Goal: Task Accomplishment & Management: Use online tool/utility

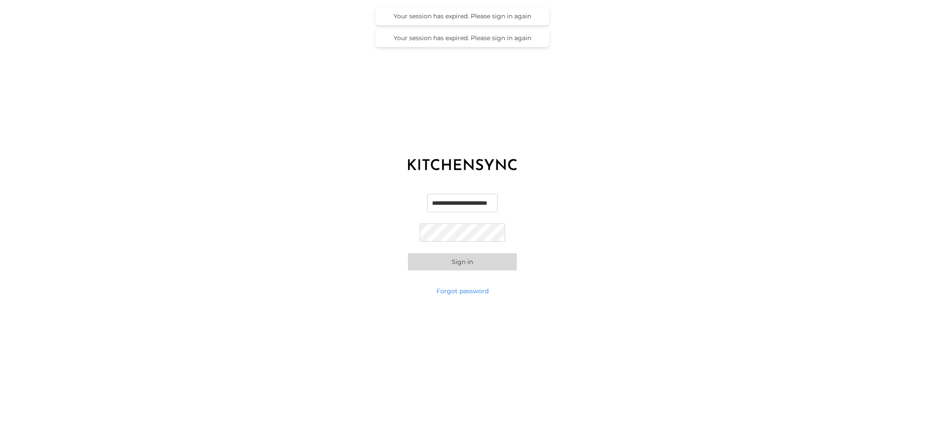
scroll to position [0, 4]
click at [447, 203] on input "**********" at bounding box center [463, 203] width 86 height 18
type input "**********"
click at [477, 263] on button "Sign in" at bounding box center [462, 261] width 109 height 17
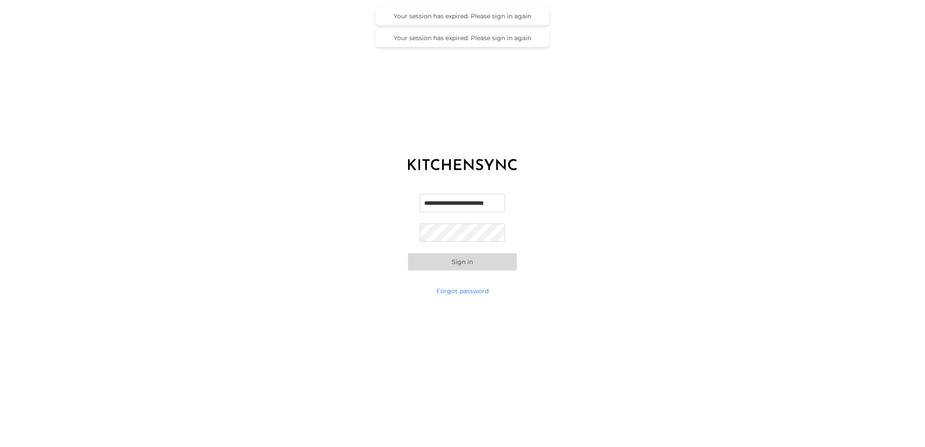
scroll to position [0, 0]
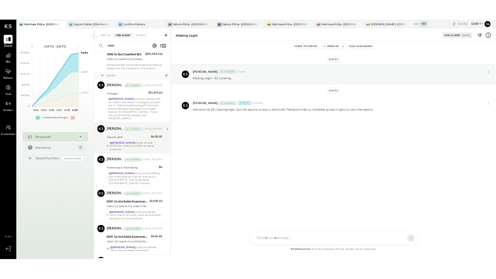
scroll to position [718, 0]
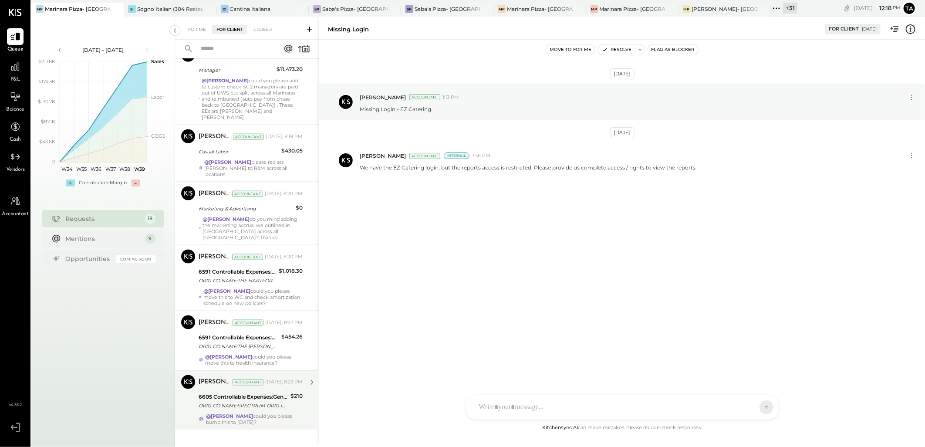
click at [269, 413] on div "@[PERSON_NAME] could you please bump this to [DATE]?" at bounding box center [254, 419] width 97 height 12
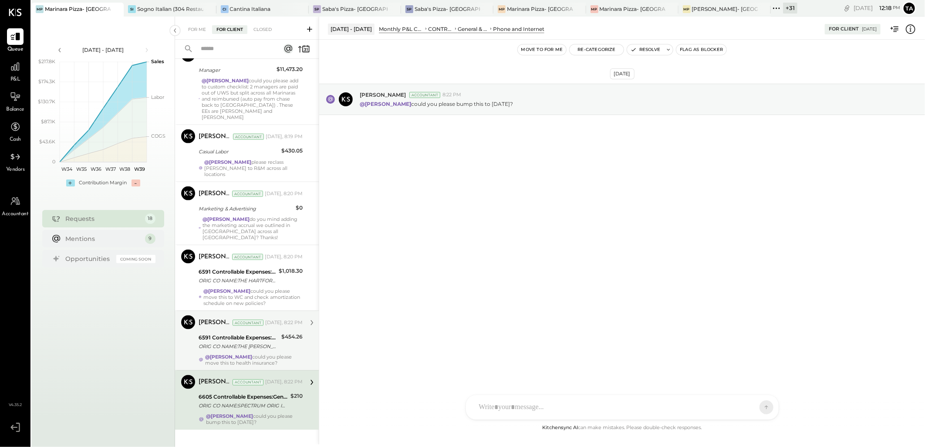
click at [278, 354] on div "@[PERSON_NAME] could you please move this to health insurance?" at bounding box center [254, 360] width 98 height 12
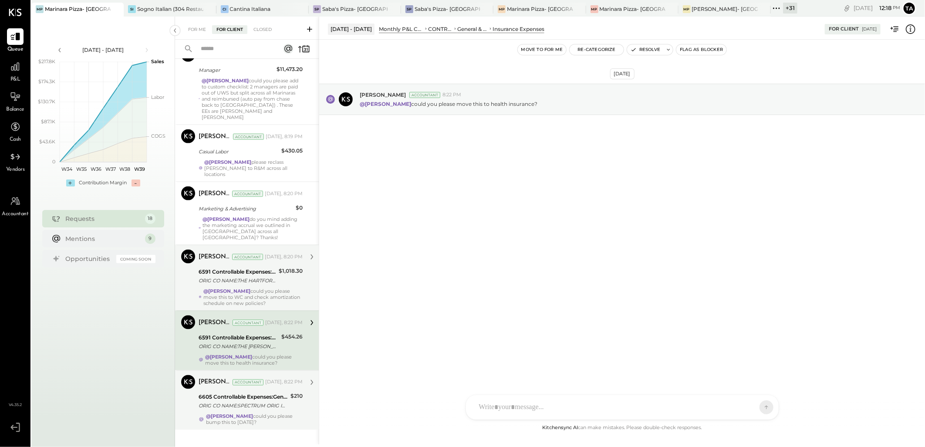
click at [281, 290] on div "@[PERSON_NAME] could you please move this to WC and check amortization schedule…" at bounding box center [252, 297] width 99 height 18
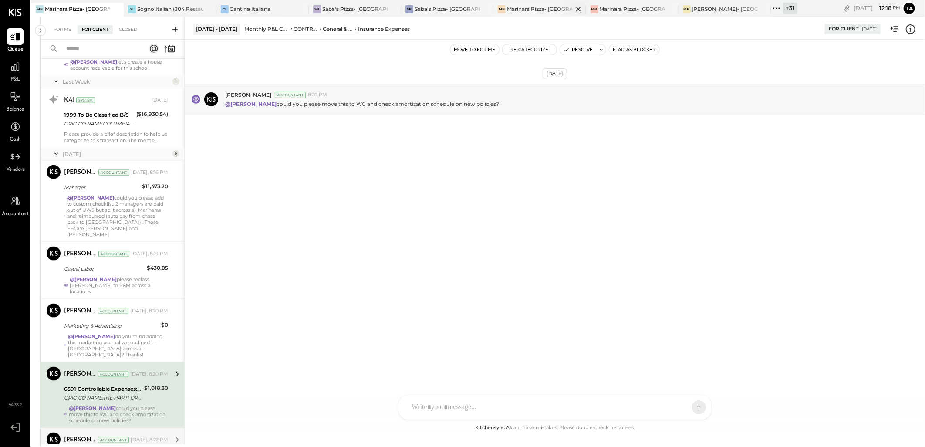
scroll to position [718, 0]
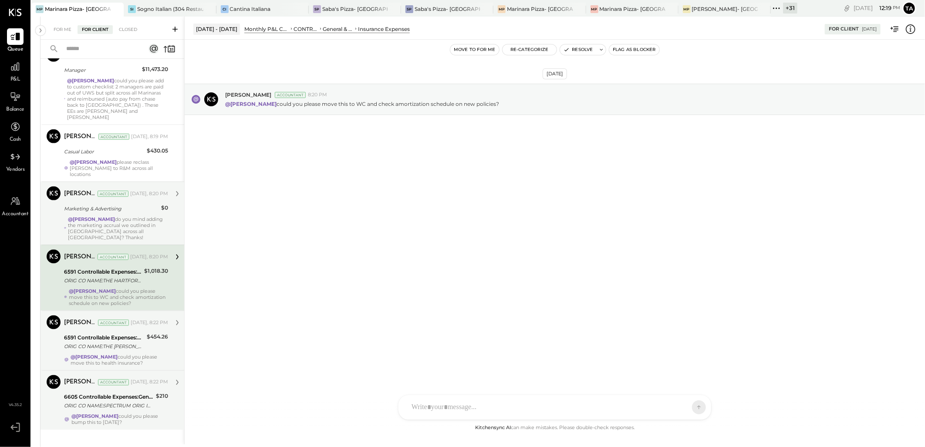
drag, startPoint x: 144, startPoint y: 223, endPoint x: 116, endPoint y: 210, distance: 30.6
click at [116, 216] on div "@[PERSON_NAME] do you mind adding the marketing accrual we outlined in [GEOGRAP…" at bounding box center [118, 228] width 100 height 24
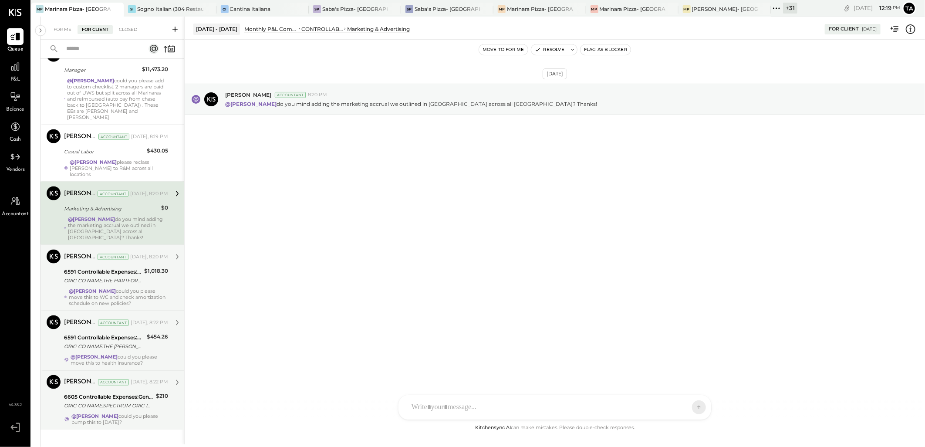
click at [146, 220] on div "@[PERSON_NAME] do you mind adding the marketing accrual we outlined in [GEOGRAP…" at bounding box center [118, 228] width 100 height 24
click at [778, 7] on icon at bounding box center [776, 8] width 11 height 11
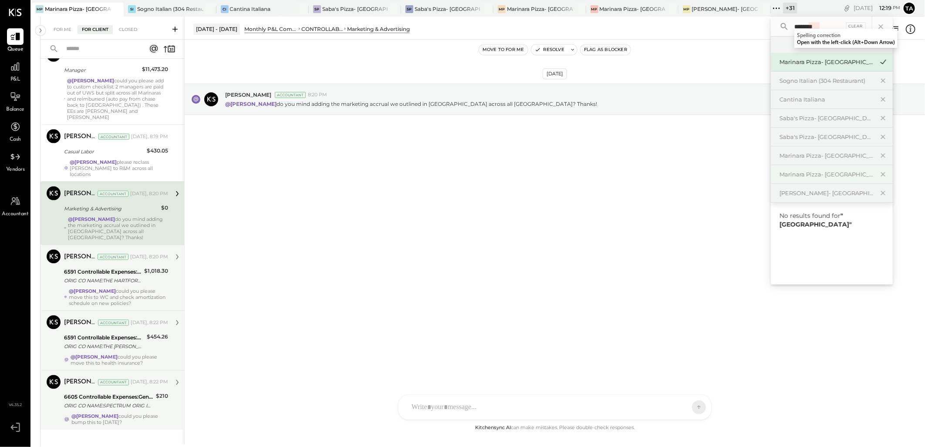
type input "********"
click at [822, 170] on div "Marinara Pizza- [GEOGRAPHIC_DATA]." at bounding box center [826, 174] width 94 height 8
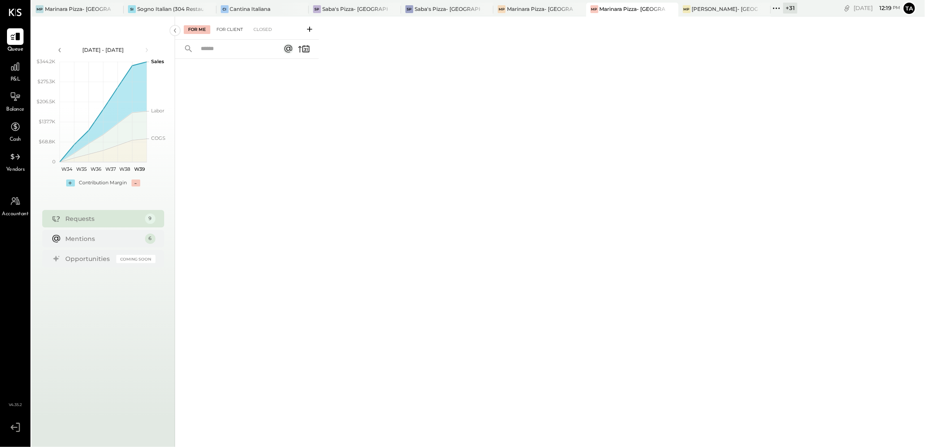
click at [230, 31] on div "For Client" at bounding box center [229, 29] width 35 height 9
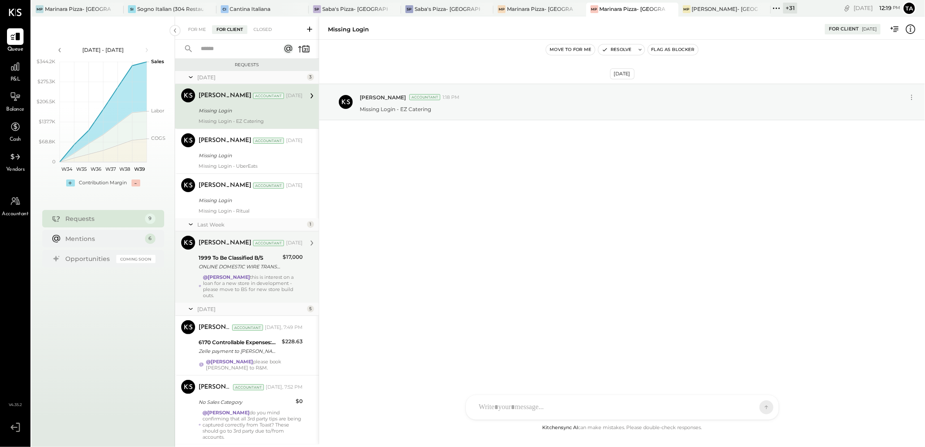
scroll to position [175, 0]
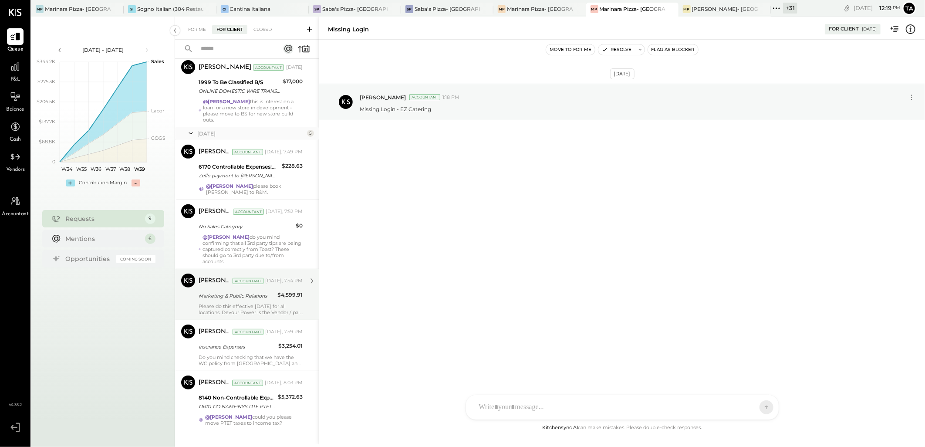
click at [260, 303] on div "Please do this effective [DATE] for all locations. Devour Power is the Vendor /…" at bounding box center [251, 309] width 104 height 12
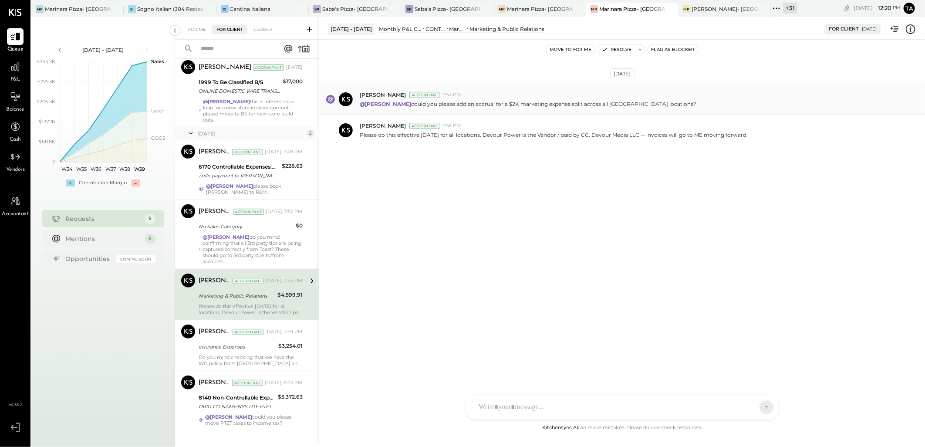
click at [619, 103] on p "@[PERSON_NAME] could you please add an accrual for a $2K marketing expense spli…" at bounding box center [528, 103] width 337 height 7
drag, startPoint x: 619, startPoint y: 103, endPoint x: 601, endPoint y: 361, distance: 258.8
click at [615, 307] on div "[DATE] [PERSON_NAME] Accountant 7:54 PM @[PERSON_NAME] could you please add an …" at bounding box center [622, 231] width 606 height 383
click at [497, 107] on p "@[PERSON_NAME] could you please add an accrual for a $2K marketing expense spli…" at bounding box center [528, 103] width 337 height 7
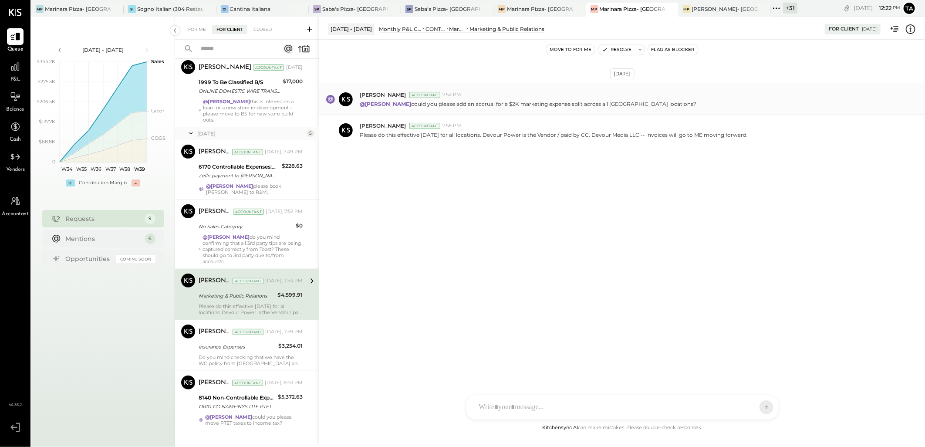
drag, startPoint x: 499, startPoint y: 105, endPoint x: 546, endPoint y: 102, distance: 46.3
click at [575, 101] on p "@[PERSON_NAME] could you please add an accrual for a $2K marketing expense spli…" at bounding box center [528, 103] width 337 height 7
drag, startPoint x: 499, startPoint y: 105, endPoint x: 623, endPoint y: 104, distance: 123.7
click at [623, 104] on p "@[PERSON_NAME] could you please add an accrual for a $2K marketing expense spli…" at bounding box center [528, 103] width 337 height 7
copy p "$2K marketing expense split across all Marinara"
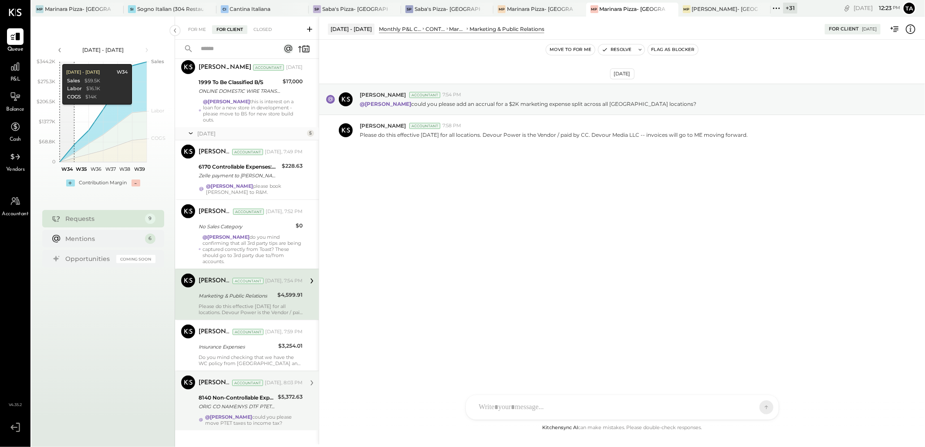
click at [266, 414] on div "@[PERSON_NAME] could you please move PTET taxes to income tax?" at bounding box center [254, 420] width 98 height 12
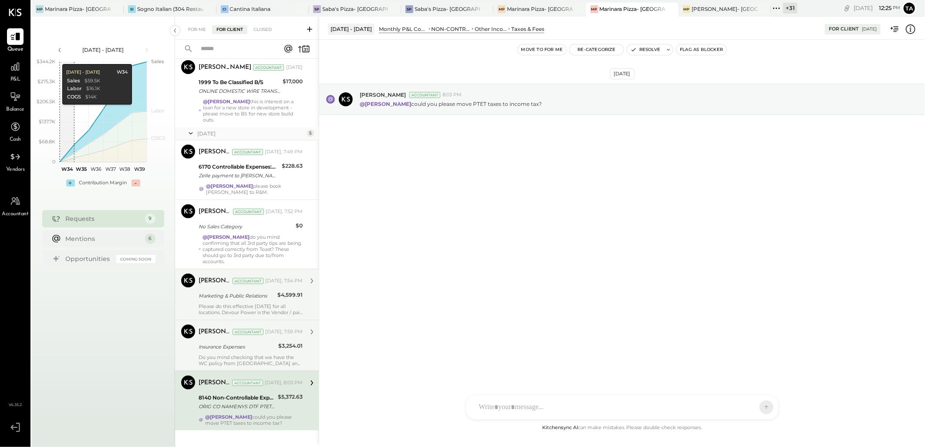
click at [233, 342] on div "Insurance Expenses" at bounding box center [237, 346] width 77 height 9
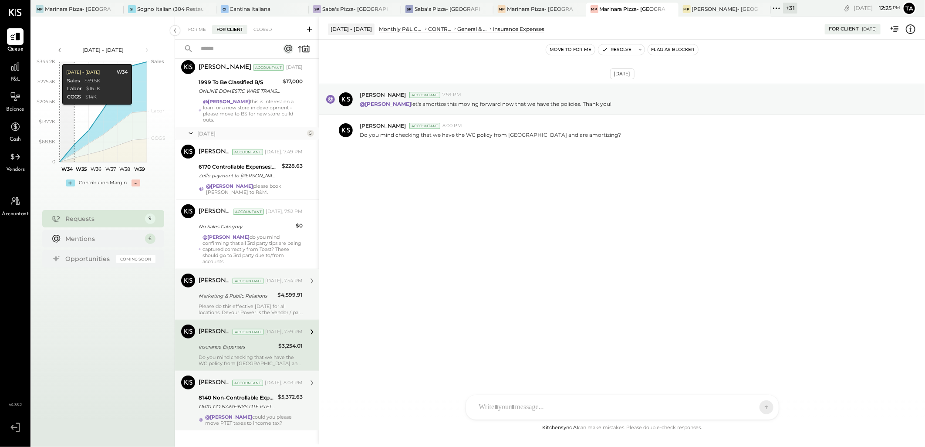
click at [236, 303] on div "Please do this effective [DATE] for all locations. Devour Power is the Vendor /…" at bounding box center [251, 309] width 104 height 12
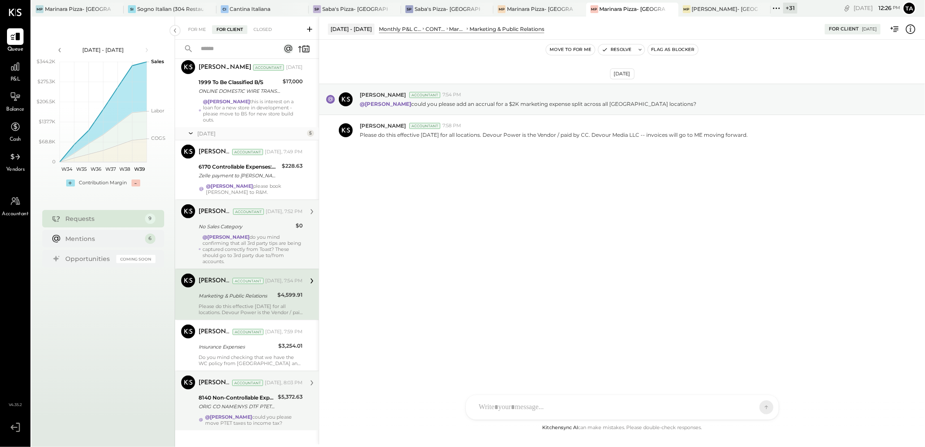
click at [269, 242] on div "@[PERSON_NAME] do you mind confirming that all 3rd party tips are being capture…" at bounding box center [252, 249] width 100 height 30
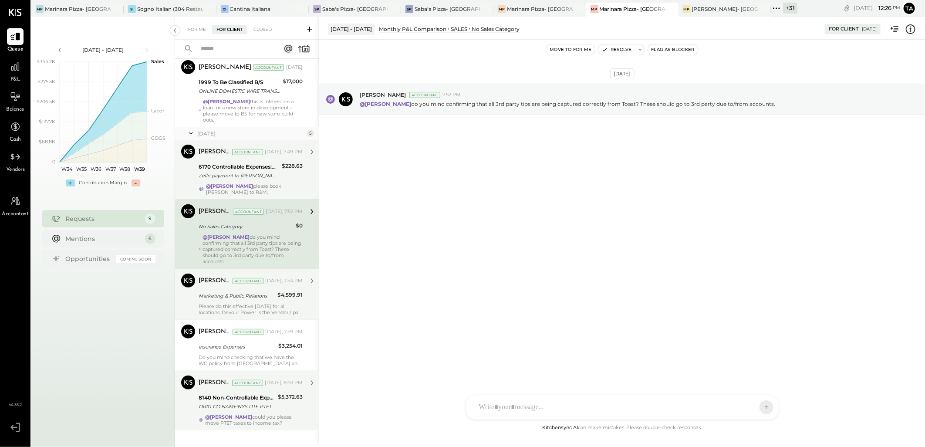
click at [273, 183] on div "@[PERSON_NAME] please book [PERSON_NAME] to R&M." at bounding box center [254, 189] width 97 height 12
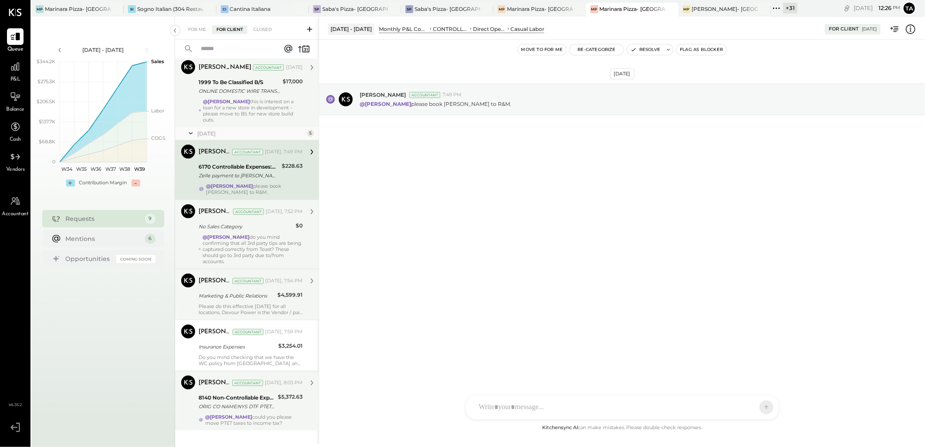
click at [263, 109] on div "@[PERSON_NAME] this is interest on a loan for a new store in development - plea…" at bounding box center [253, 110] width 100 height 24
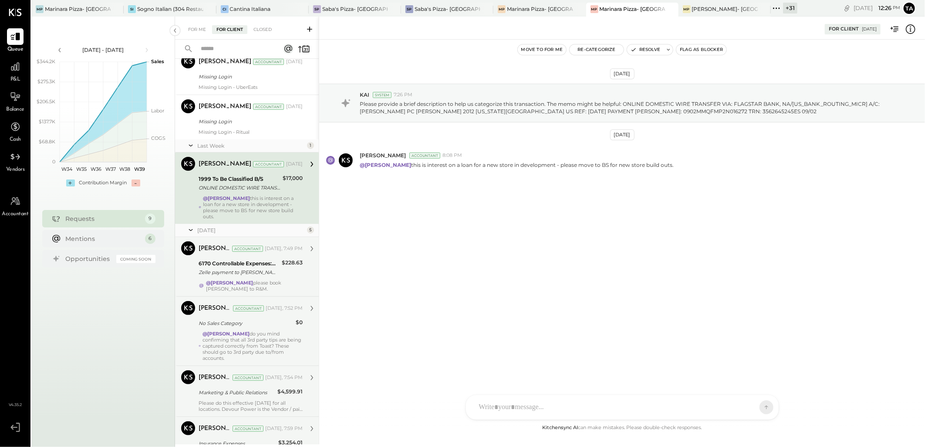
scroll to position [175, 0]
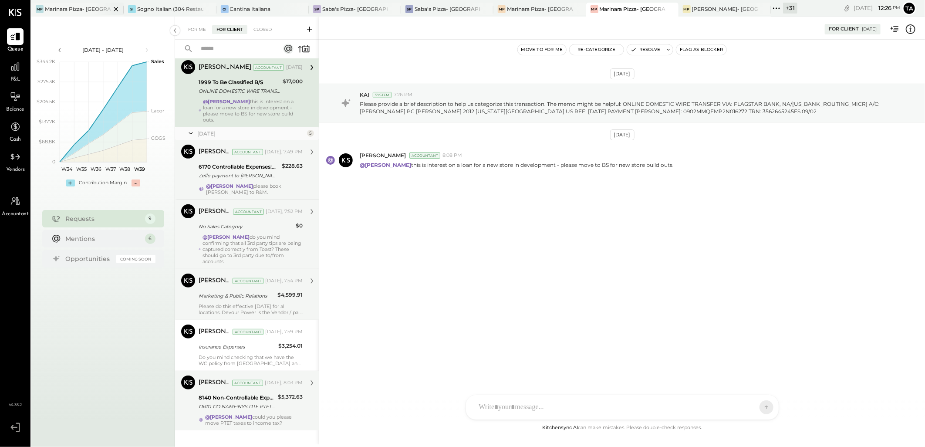
click at [81, 9] on div "Marinara Pizza- [GEOGRAPHIC_DATA]" at bounding box center [78, 8] width 66 height 7
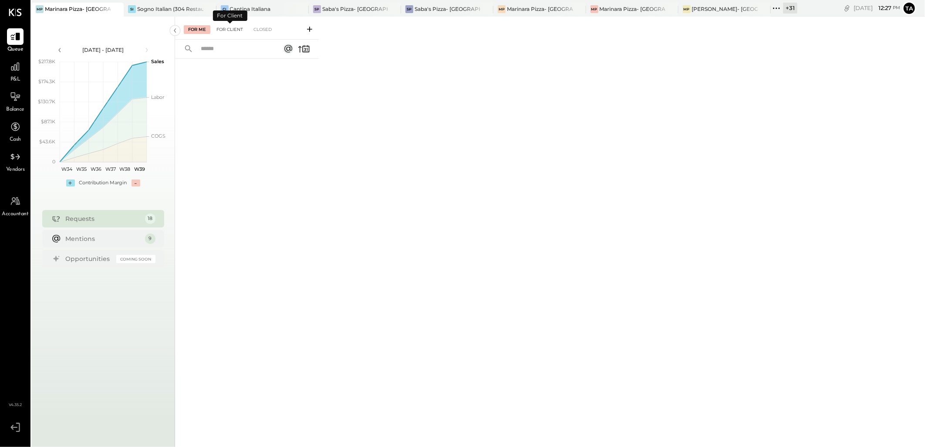
click at [242, 28] on div "For Client" at bounding box center [229, 29] width 35 height 9
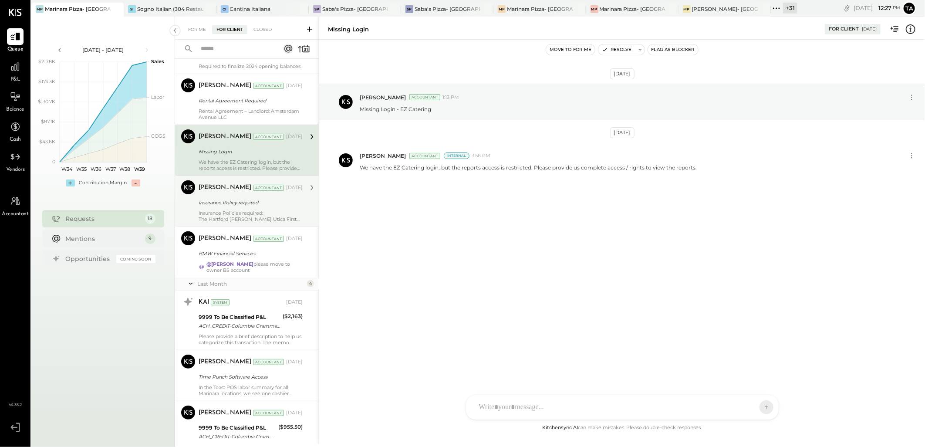
scroll to position [145, 0]
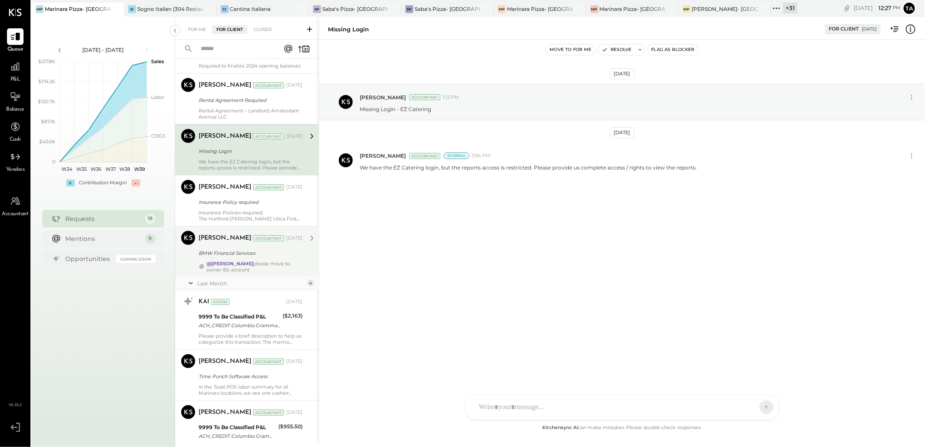
click at [277, 272] on div "@[PERSON_NAME] please move to owner BS account" at bounding box center [254, 266] width 96 height 12
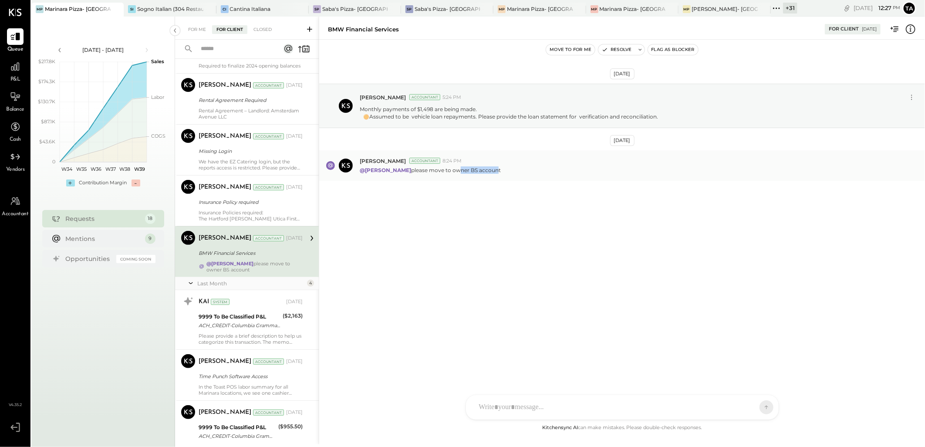
drag, startPoint x: 445, startPoint y: 185, endPoint x: 486, endPoint y: 184, distance: 41.4
click at [486, 174] on p "@[PERSON_NAME] please move to owner BS account" at bounding box center [430, 169] width 141 height 7
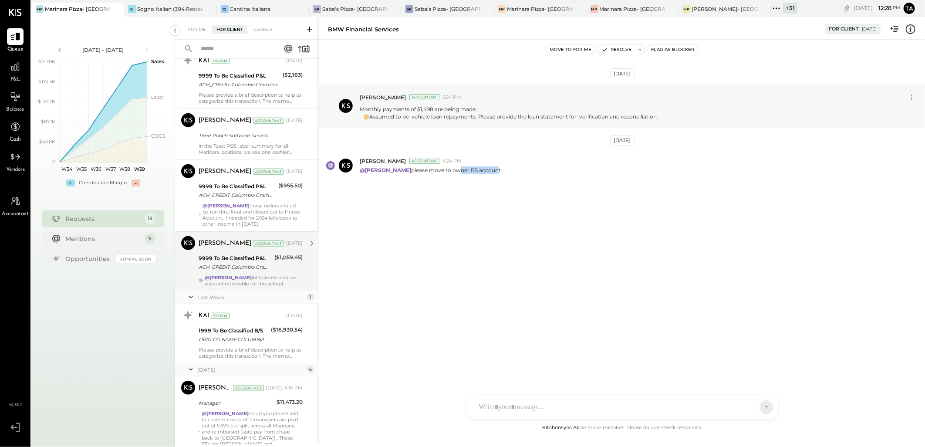
scroll to position [387, 0]
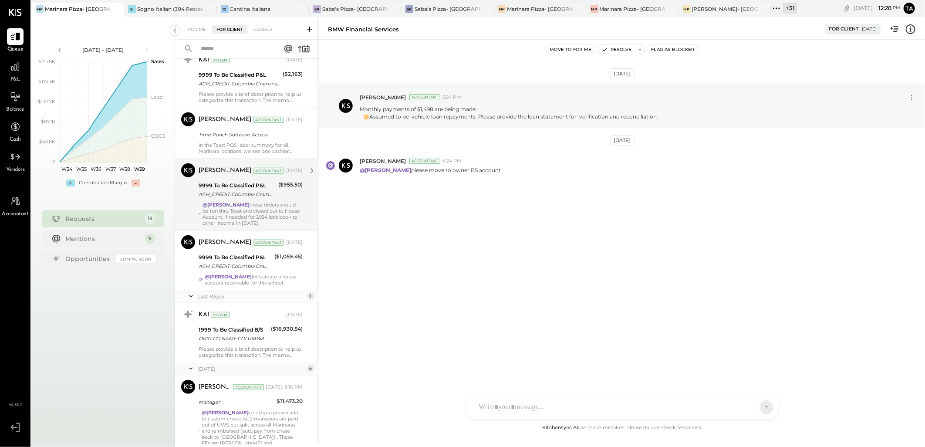
click at [272, 215] on div "@[PERSON_NAME] these orders should be run thru Toast and closed out to House Ac…" at bounding box center [252, 214] width 100 height 24
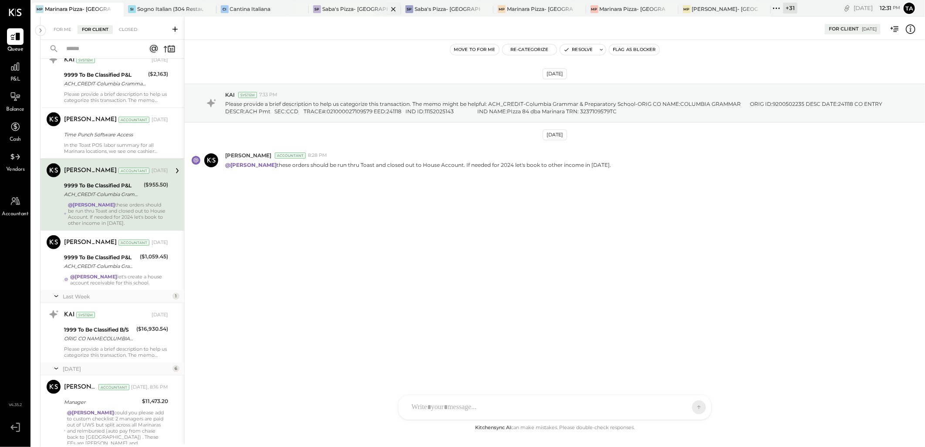
scroll to position [387, 0]
click at [111, 48] on input "text" at bounding box center [100, 49] width 79 height 14
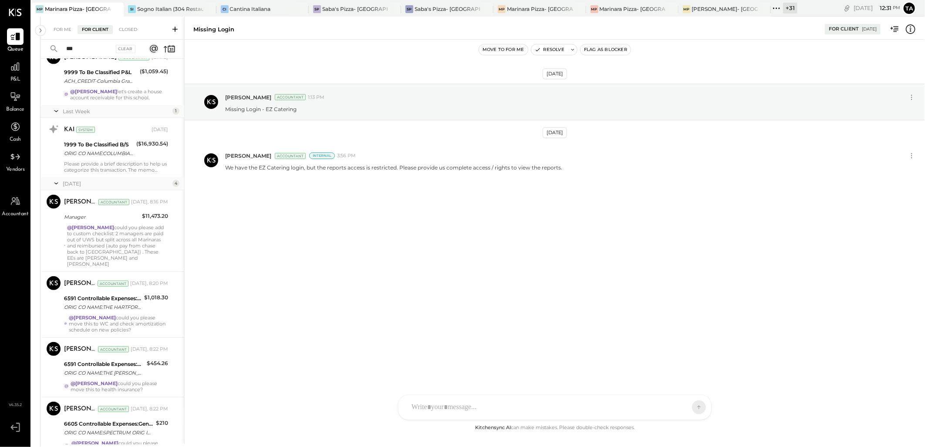
scroll to position [2, 0]
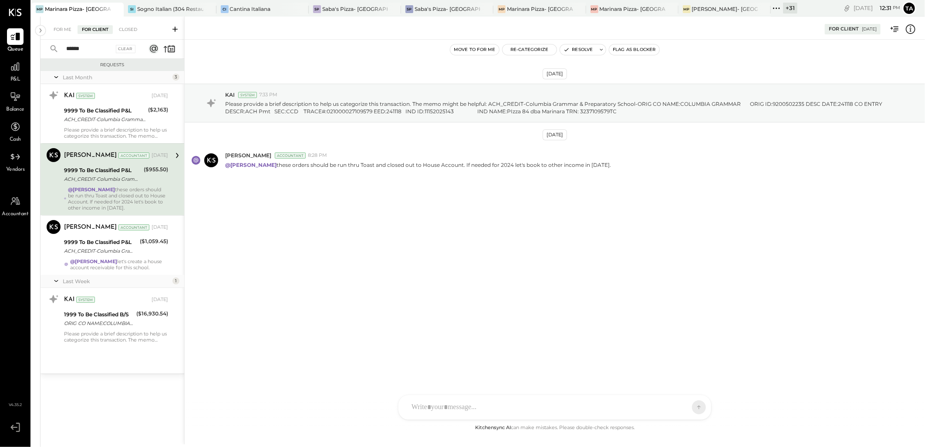
type input "******"
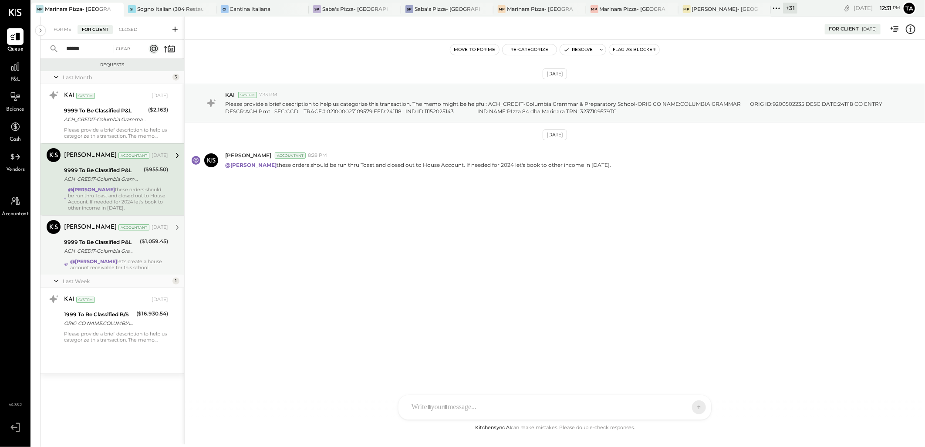
click at [109, 246] on div "ACH_CREDIT-Columbia Grammar & Preparatory School-ORIG CO NAME:COLUMBIA GRAMMAR …" at bounding box center [100, 250] width 73 height 9
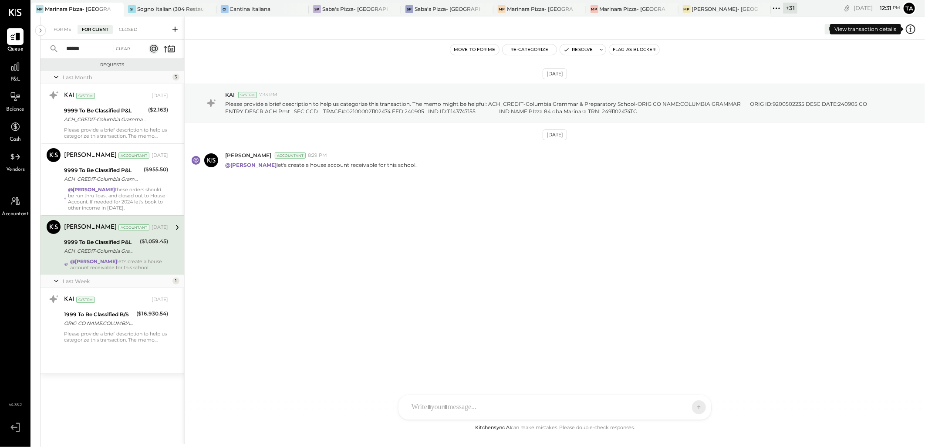
click at [909, 30] on icon at bounding box center [910, 29] width 11 height 11
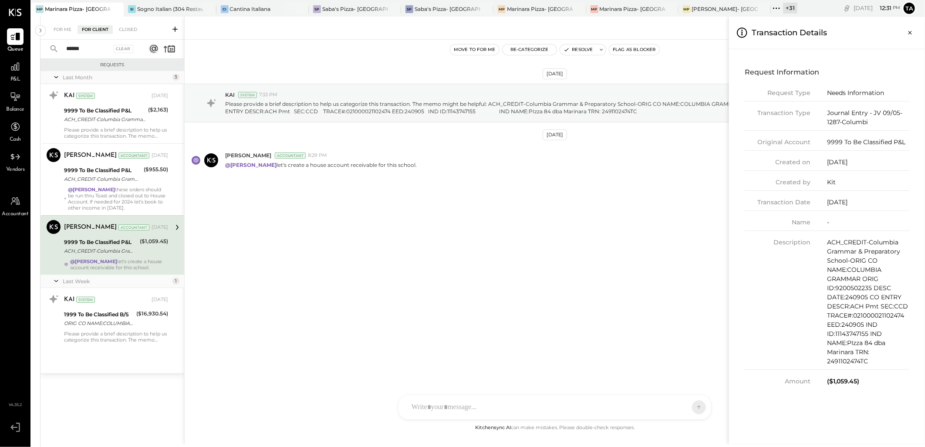
click at [131, 195] on div "For Me For Client Closed ****** Clear Requests Last Month 3 KAI System [DATE] 9…" at bounding box center [482, 231] width 884 height 428
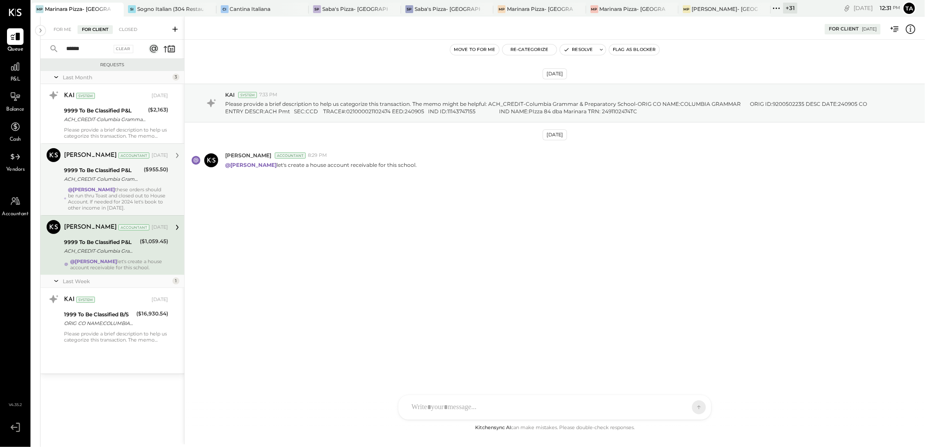
click at [132, 192] on div "@[PERSON_NAME] these orders should be run thru Toast and closed out to House Ac…" at bounding box center [118, 198] width 100 height 24
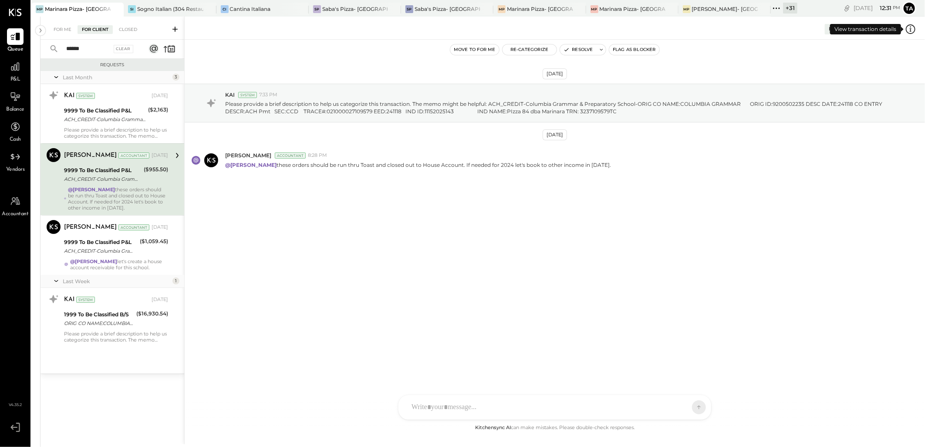
drag, startPoint x: 910, startPoint y: 30, endPoint x: 451, endPoint y: 288, distance: 527.0
click at [451, 288] on div "[DATE] KAI System 7:33 PM Please provide a brief description to help us categor…" at bounding box center [555, 231] width 740 height 383
click at [909, 31] on icon at bounding box center [910, 29] width 11 height 11
click at [131, 125] on div "For Me For Client Closed ****** Clear Requests Last Month 3 KAI System [DATE] 9…" at bounding box center [482, 231] width 884 height 428
click at [131, 125] on div "KAI System [DATE] 9999 To Be Classified P&L ACH_CREDIT-Columbia Grammar & Prepa…" at bounding box center [116, 113] width 104 height 51
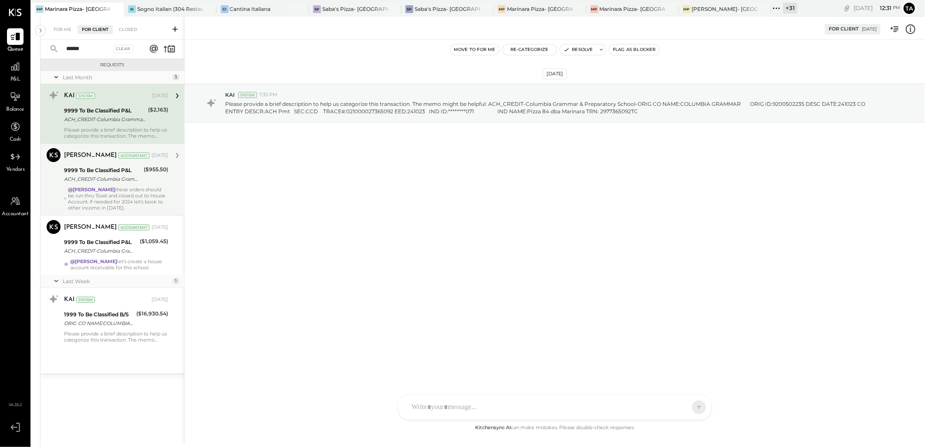
click at [147, 128] on div "Please provide a brief description to help us categorize this transaction. The …" at bounding box center [116, 133] width 104 height 12
click at [912, 31] on icon at bounding box center [910, 29] width 11 height 11
click at [516, 240] on div "For Me For Client Closed ****** Clear Requests Last Month 3 KAI System [DATE] 9…" at bounding box center [482, 231] width 884 height 428
click at [351, 211] on div "[DATE] KAI System 7:33 PM Please provide a brief description to help us categor…" at bounding box center [555, 231] width 740 height 383
click at [140, 128] on div "Please provide a brief description to help us categorize this transaction. The …" at bounding box center [116, 133] width 104 height 12
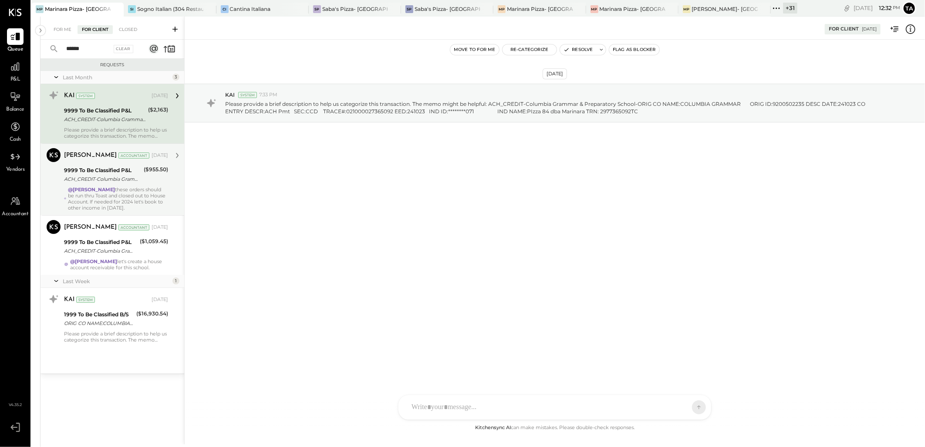
click at [908, 29] on icon at bounding box center [910, 29] width 11 height 11
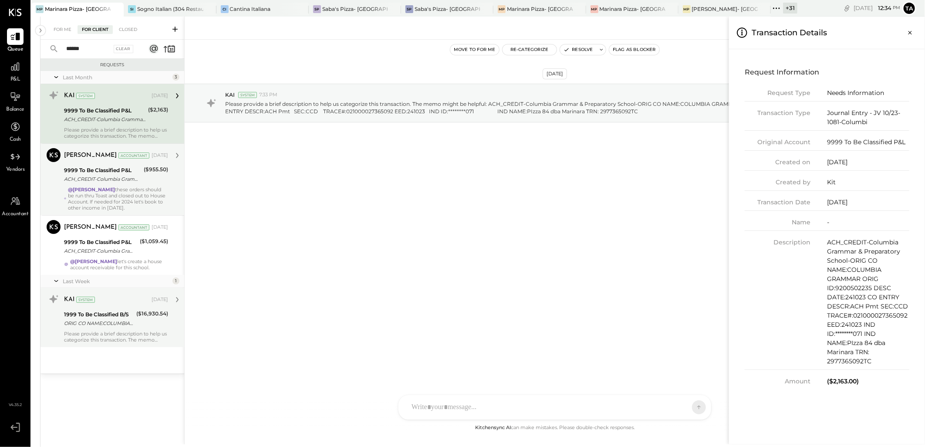
click at [101, 332] on div "For Me For Client Closed ****** Clear Requests Last Month 3 KAI System [DATE] 9…" at bounding box center [482, 231] width 884 height 428
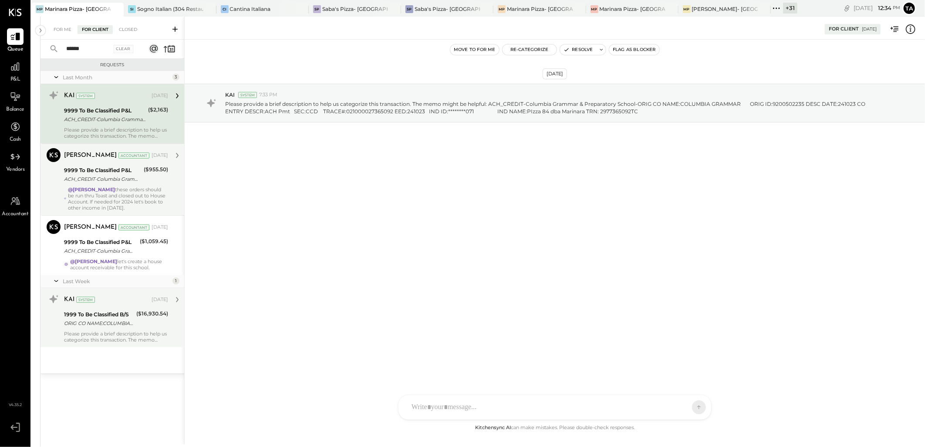
click at [101, 331] on div "Please provide a brief description to help us categorize this transaction. The …" at bounding box center [116, 336] width 104 height 12
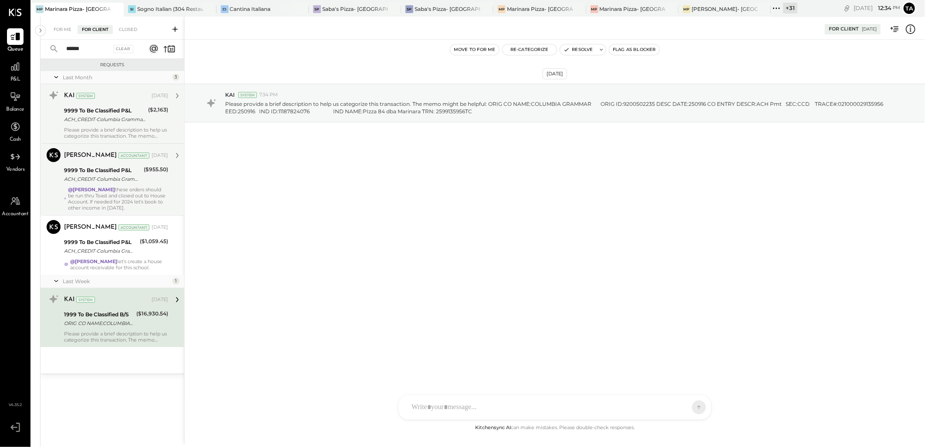
click at [909, 31] on icon at bounding box center [910, 29] width 11 height 11
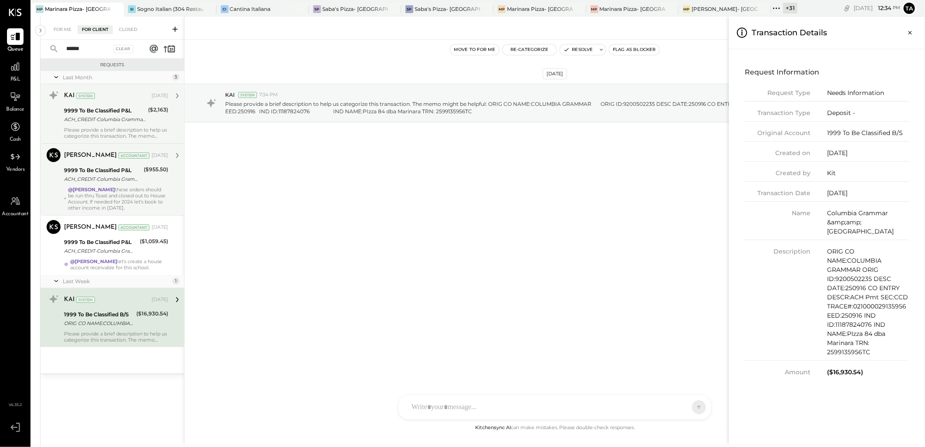
click at [697, 247] on div "For Me For Client Closed ****** Clear Requests Last Month 3 KAI System [DATE] 9…" at bounding box center [482, 231] width 884 height 428
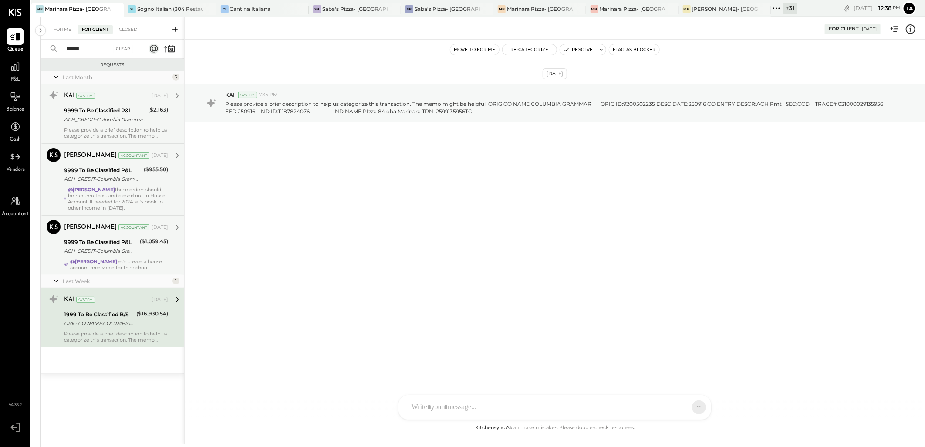
click at [150, 267] on div "@[PERSON_NAME] let's create a house account receivable for this school." at bounding box center [119, 264] width 98 height 12
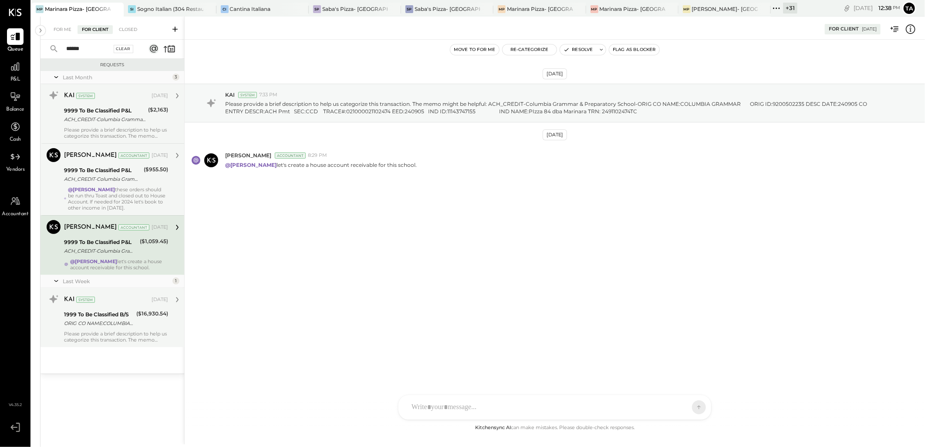
click at [128, 49] on div "Clear" at bounding box center [124, 49] width 20 height 8
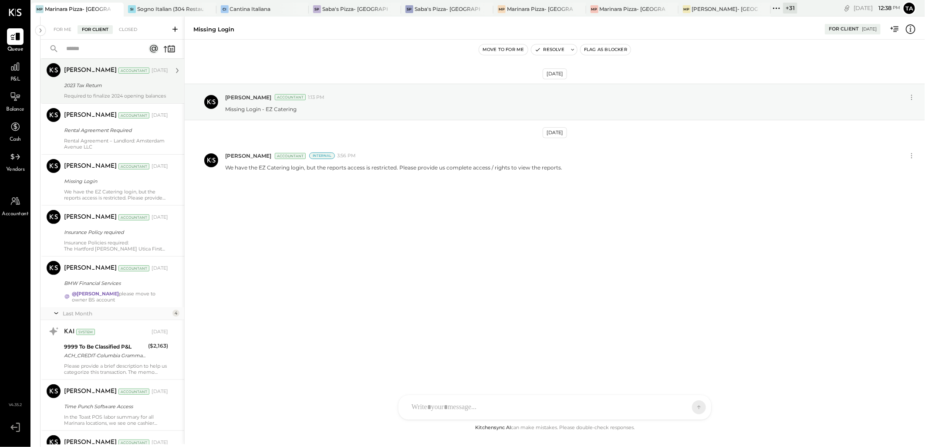
scroll to position [193, 0]
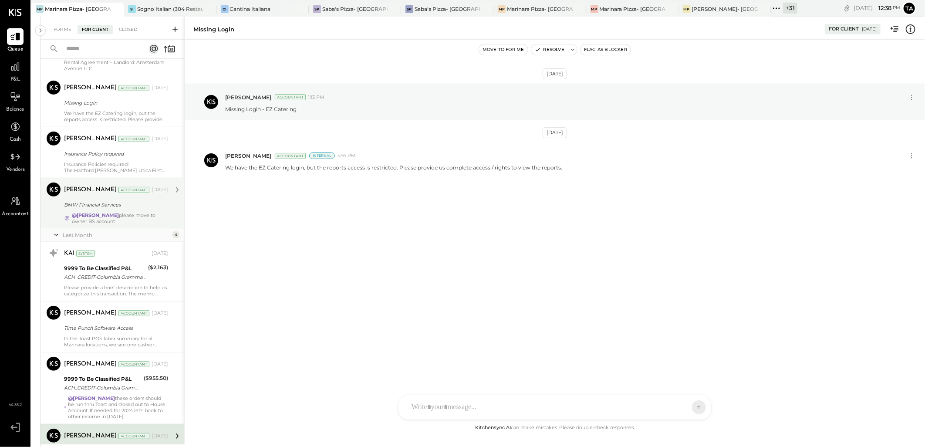
click at [163, 223] on div "@[PERSON_NAME] please move to owner BS account" at bounding box center [120, 218] width 96 height 12
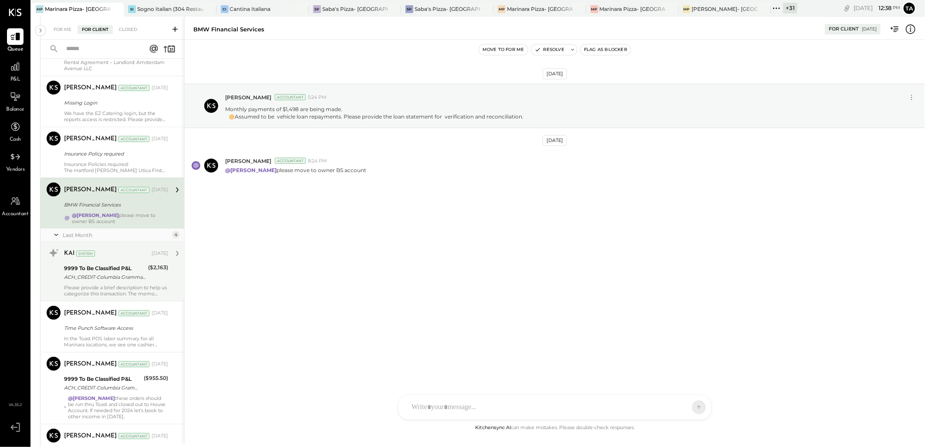
click at [150, 293] on div "Please provide a brief description to help us categorize this transaction. The …" at bounding box center [116, 290] width 104 height 12
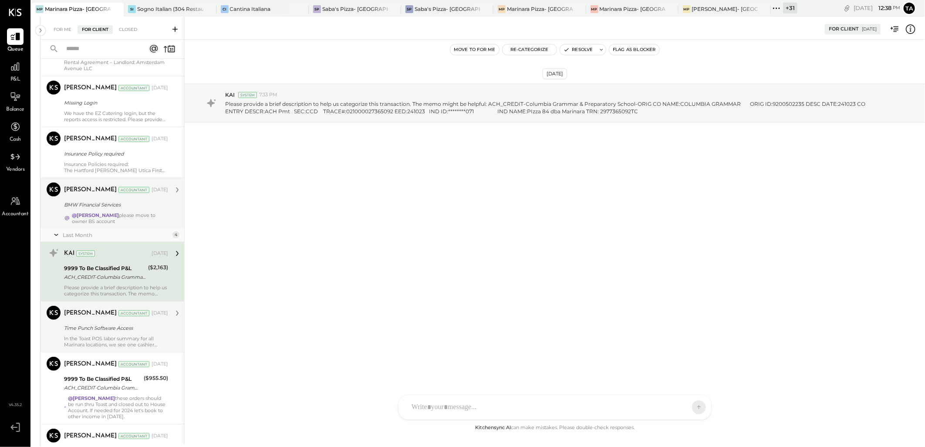
click at [150, 332] on div "Time Punch Software Access" at bounding box center [114, 328] width 101 height 9
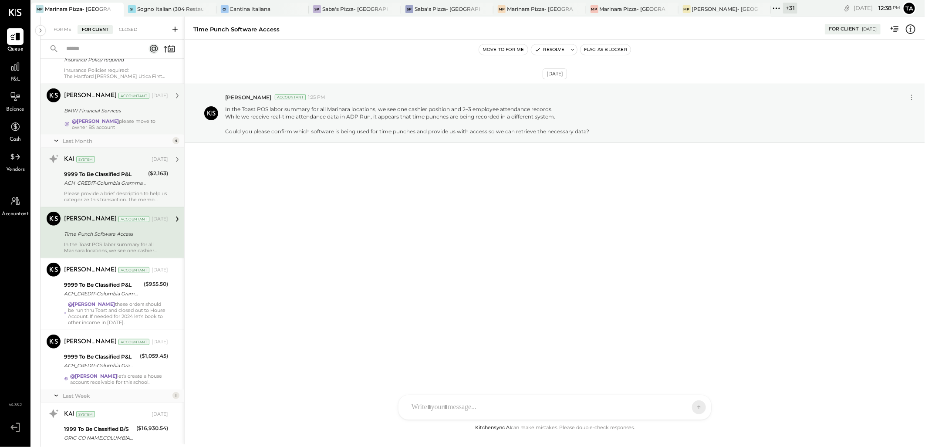
scroll to position [338, 0]
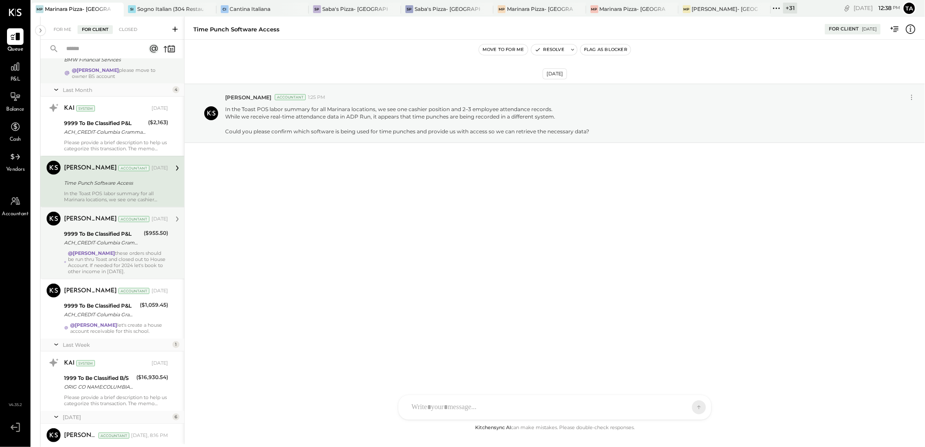
click at [147, 274] on div "@[PERSON_NAME] these orders should be run thru Toast and closed out to House Ac…" at bounding box center [118, 262] width 100 height 24
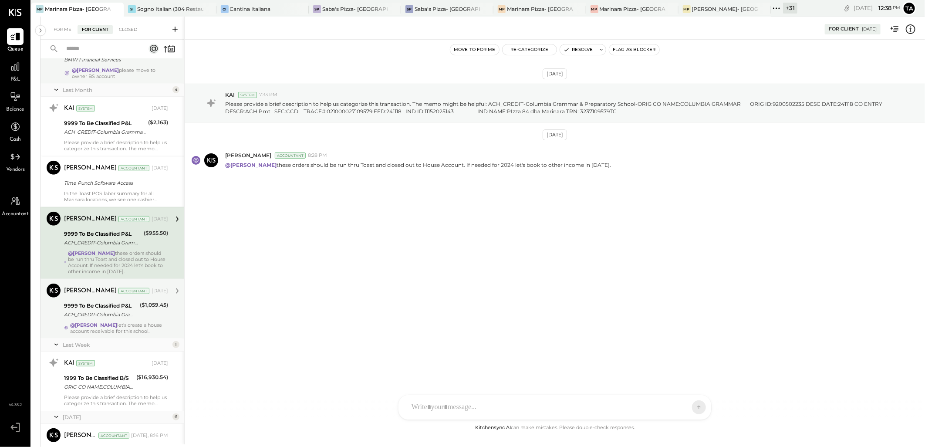
click at [145, 320] on div "($1,059.45)" at bounding box center [154, 309] width 28 height 19
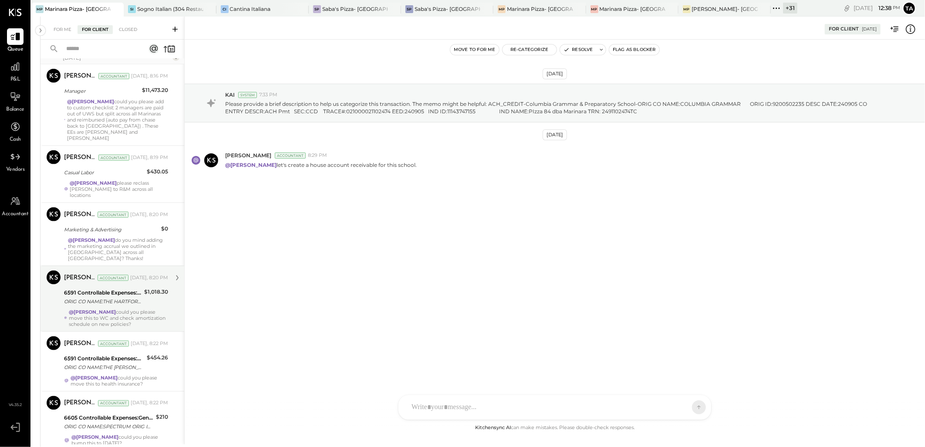
scroll to position [718, 0]
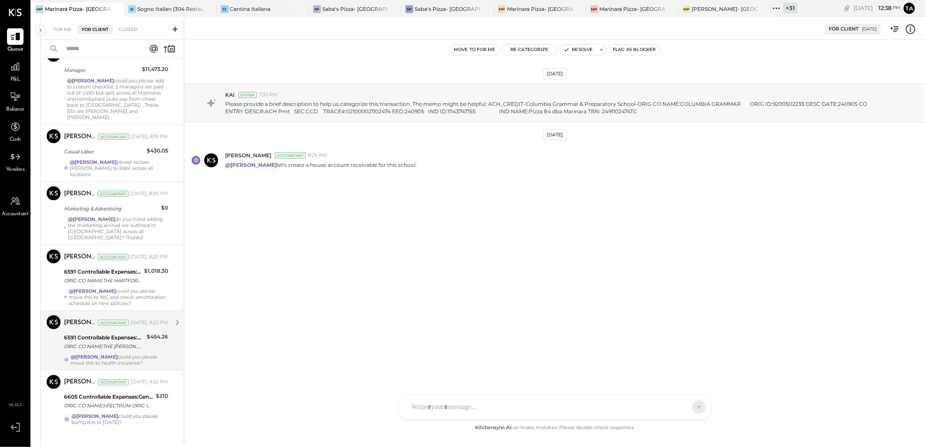
click at [154, 354] on div "@[PERSON_NAME] could you please move this to health insurance?" at bounding box center [120, 360] width 98 height 12
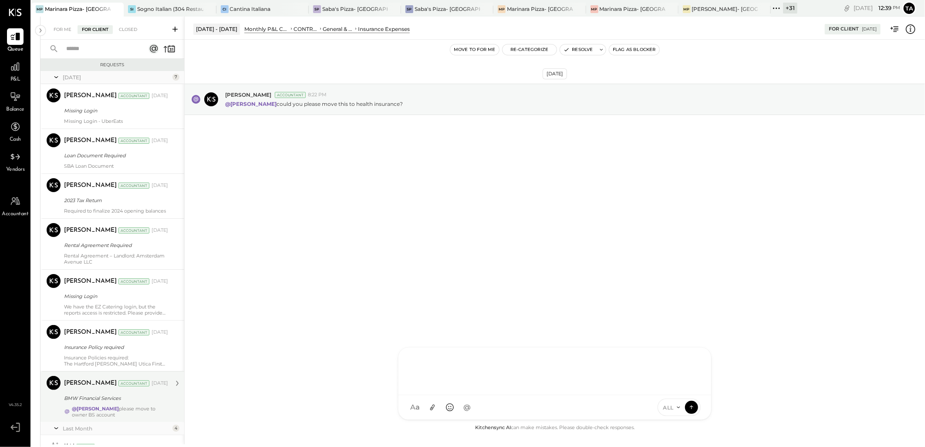
click at [442, 388] on div at bounding box center [554, 370] width 295 height 35
click at [310, 243] on div "[DATE] [PERSON_NAME] Accountant 8:22 PM @[PERSON_NAME] could you please move th…" at bounding box center [555, 231] width 740 height 383
